Goal: Book appointment/travel/reservation

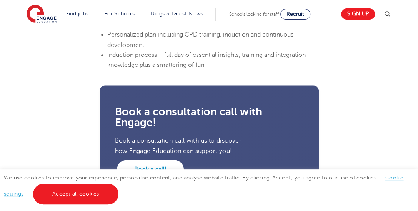
scroll to position [1596, 0]
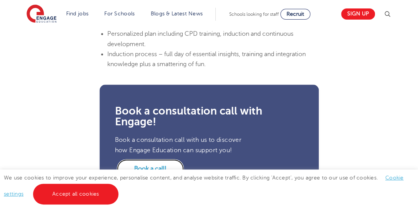
click at [154, 159] on link "Book a call!" at bounding box center [150, 168] width 67 height 19
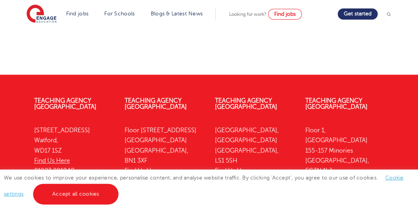
scroll to position [470, 0]
